Goal: Task Accomplishment & Management: Manage account settings

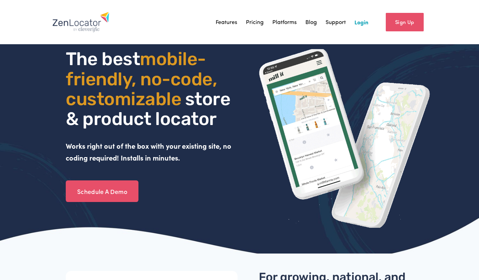
click at [367, 22] on link "Login" at bounding box center [362, 22] width 14 height 10
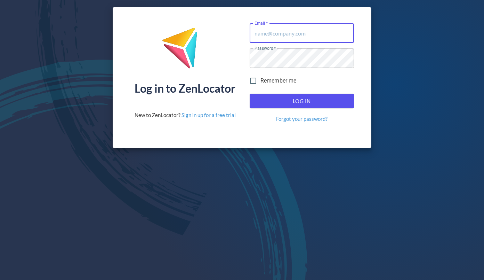
type input "[PERSON_NAME][EMAIL_ADDRESS][PERSON_NAME][DOMAIN_NAME]"
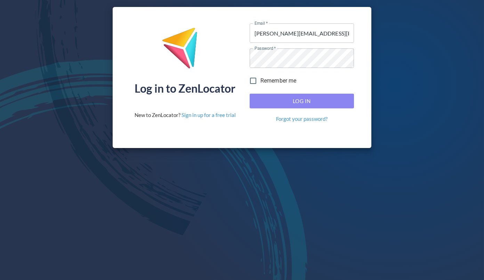
click at [294, 96] on button "Log In" at bounding box center [302, 101] width 104 height 15
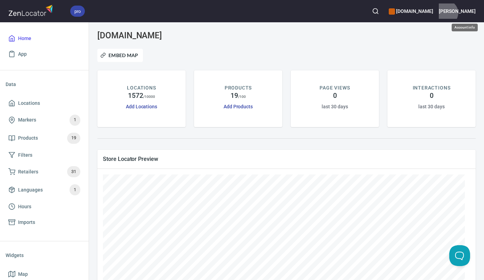
click at [470, 13] on h6 "[PERSON_NAME]" at bounding box center [457, 11] width 37 height 8
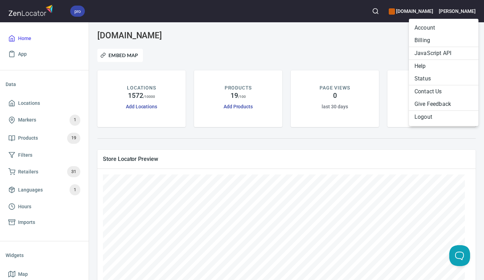
click at [432, 40] on li "Billing" at bounding box center [444, 40] width 70 height 13
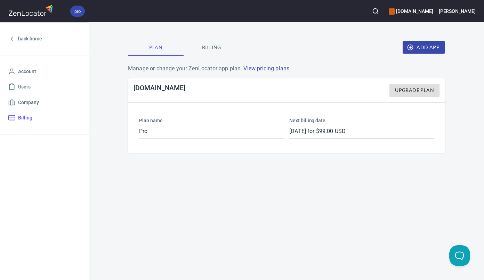
click at [213, 49] on span "Billing" at bounding box center [211, 47] width 47 height 9
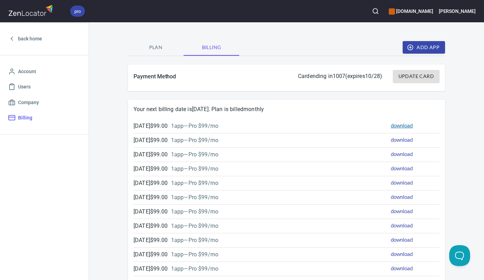
click at [394, 128] on link "download" at bounding box center [402, 125] width 22 height 6
